Goal: Contribute content: Contribute content

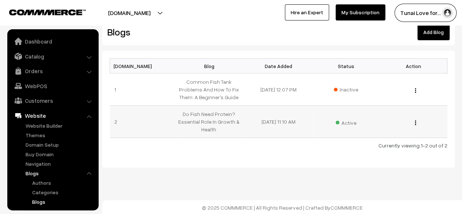
scroll to position [76, 0]
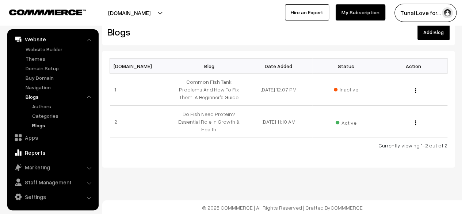
click at [35, 151] on link "Reports" at bounding box center [52, 152] width 87 height 13
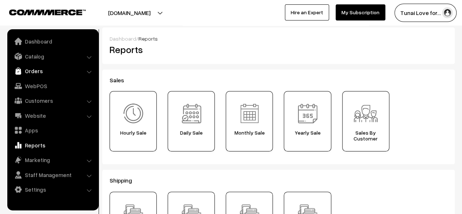
click at [50, 73] on link "Orders" at bounding box center [52, 70] width 87 height 13
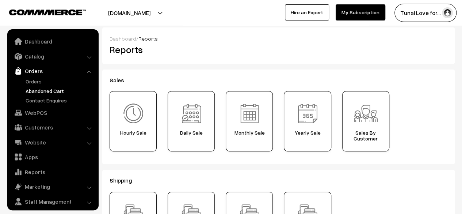
click at [42, 92] on link "Abandoned Cart" at bounding box center [60, 91] width 72 height 8
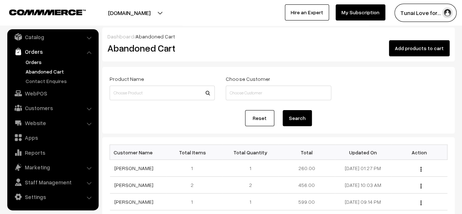
click at [39, 62] on link "Orders" at bounding box center [60, 62] width 72 height 8
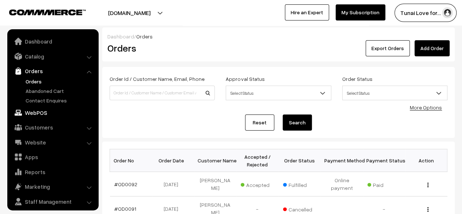
scroll to position [19, 0]
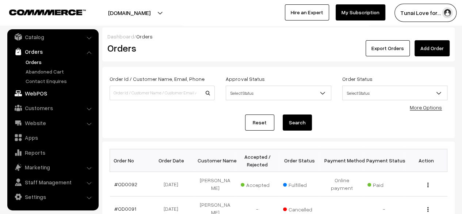
click at [39, 94] on link "WebPOS" at bounding box center [52, 93] width 87 height 13
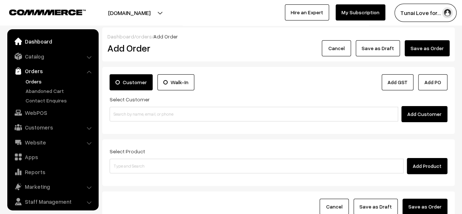
click at [38, 38] on link "Dashboard" at bounding box center [52, 41] width 87 height 13
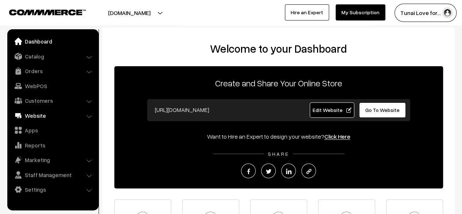
click at [42, 115] on link "Website" at bounding box center [52, 115] width 87 height 13
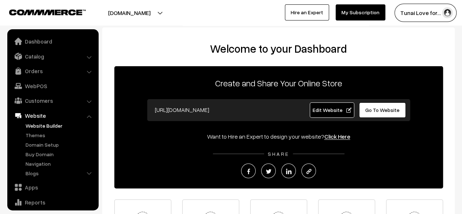
click at [42, 129] on link "Website Builder" at bounding box center [60, 126] width 72 height 8
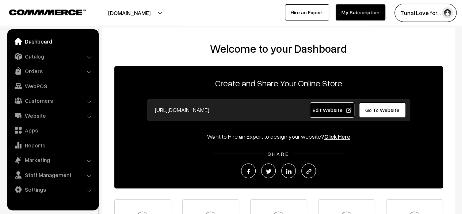
click at [37, 45] on link "Dashboard" at bounding box center [52, 41] width 87 height 13
click at [40, 117] on link "Website" at bounding box center [52, 115] width 87 height 13
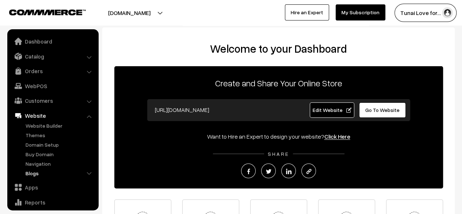
click at [33, 173] on link "Blogs" at bounding box center [60, 173] width 72 height 8
click at [45, 203] on link "Blogs" at bounding box center [63, 202] width 66 height 8
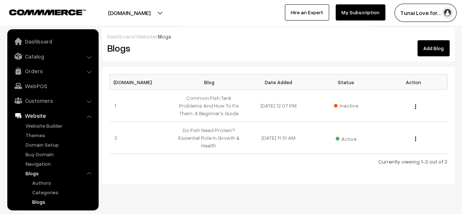
scroll to position [76, 0]
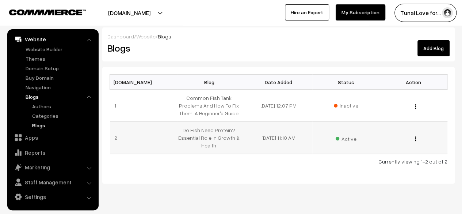
click at [414, 138] on div "Edit Blog Content Edit Blog Delete" at bounding box center [413, 138] width 59 height 8
click at [415, 137] on img "button" at bounding box center [415, 138] width 1 height 5
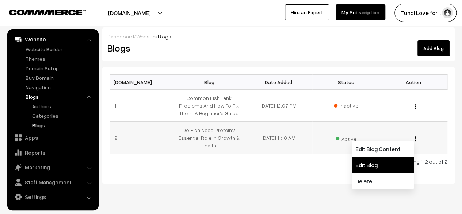
click at [372, 163] on link "Edit Blog" at bounding box center [383, 165] width 62 height 16
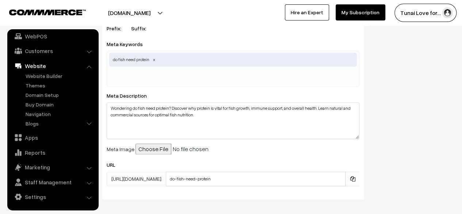
scroll to position [434, 0]
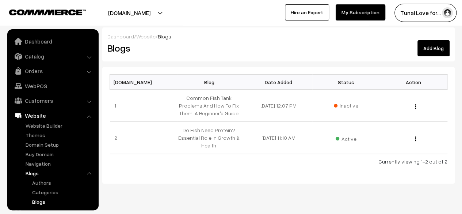
scroll to position [76, 0]
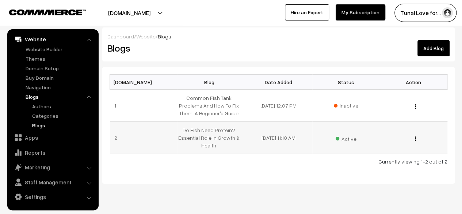
click at [415, 137] on img "button" at bounding box center [415, 138] width 1 height 5
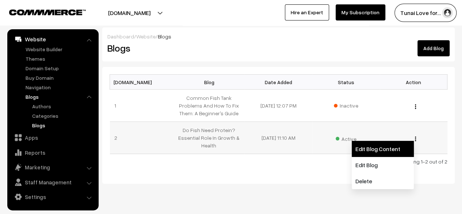
click at [386, 146] on link "Edit Blog Content" at bounding box center [383, 149] width 62 height 16
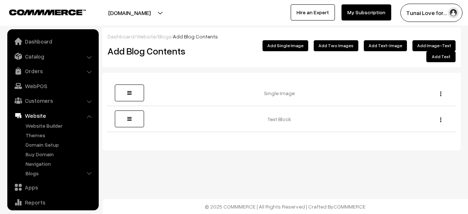
scroll to position [50, 0]
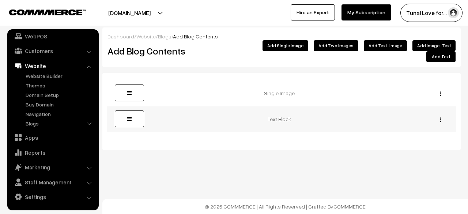
click at [440, 117] on img "button" at bounding box center [440, 119] width 1 height 5
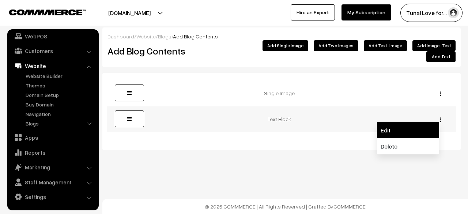
click at [393, 122] on link "Edit" at bounding box center [408, 130] width 62 height 16
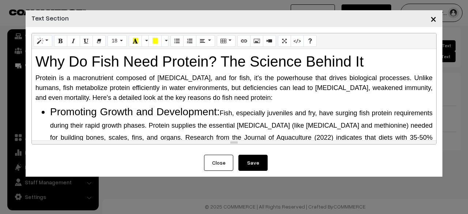
drag, startPoint x: 184, startPoint y: 136, endPoint x: 164, endPoint y: 95, distance: 45.6
click at [164, 95] on span "Protein is a macronutrient composed of [MEDICAL_DATA], and for fish, it's the p…" at bounding box center [233, 87] width 397 height 27
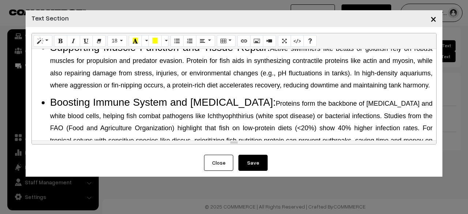
scroll to position [157, 0]
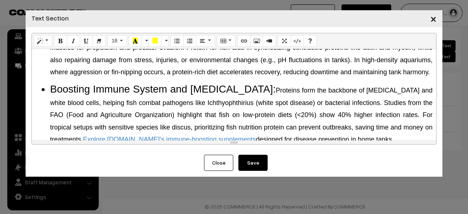
click at [223, 164] on button "Close" at bounding box center [218, 163] width 29 height 16
